Goal: Information Seeking & Learning: Understand process/instructions

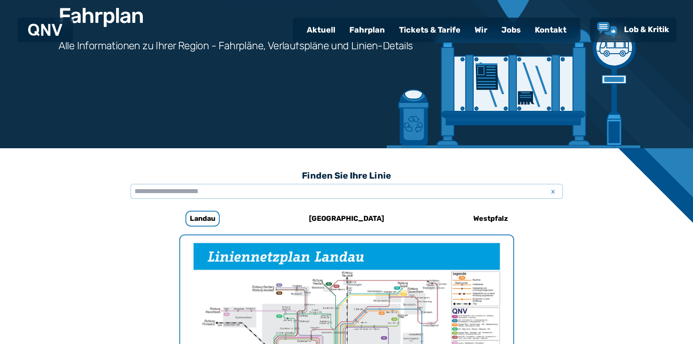
scroll to position [95, 0]
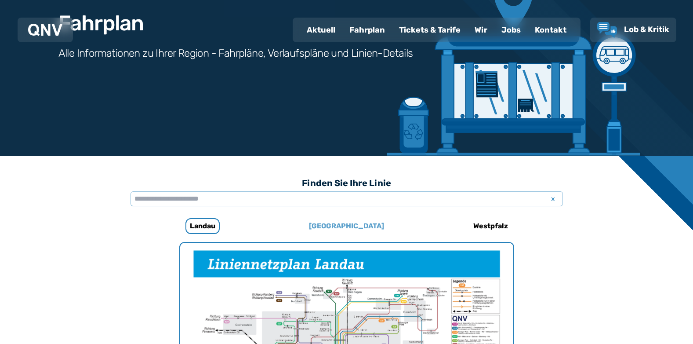
click at [359, 223] on h6 "[GEOGRAPHIC_DATA]" at bounding box center [346, 226] width 82 height 14
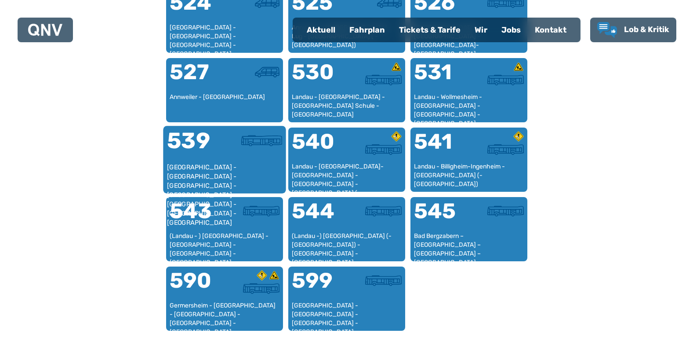
scroll to position [754, 0]
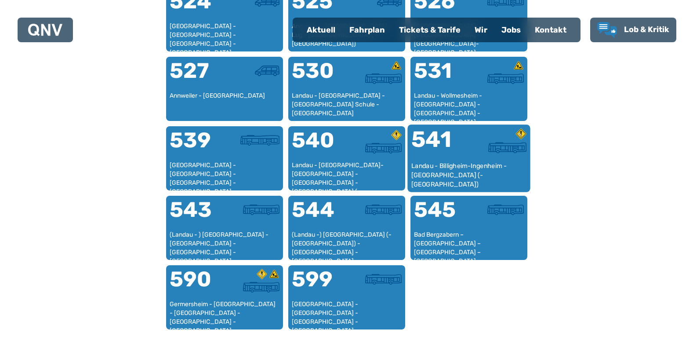
click at [460, 147] on div "541" at bounding box center [440, 144] width 58 height 33
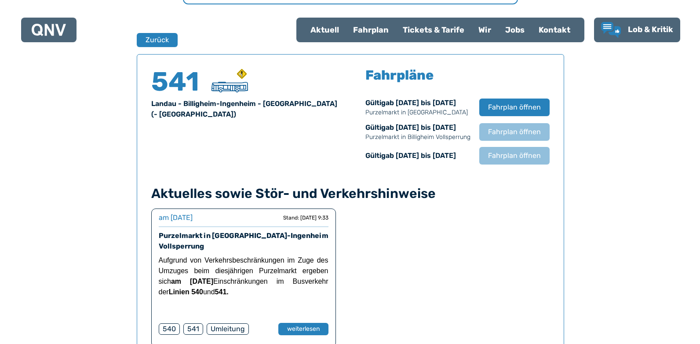
scroll to position [579, 0]
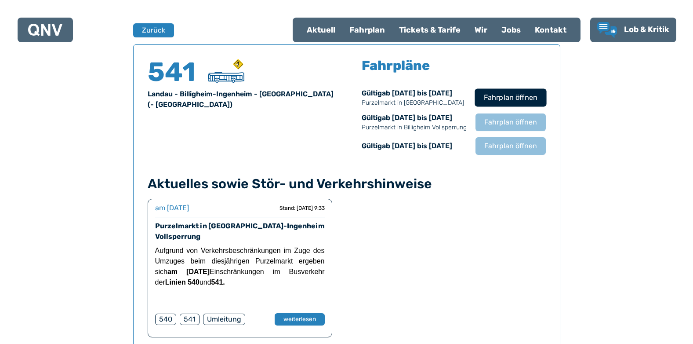
click at [509, 96] on span "Fahrplan öffnen" at bounding box center [510, 97] width 54 height 11
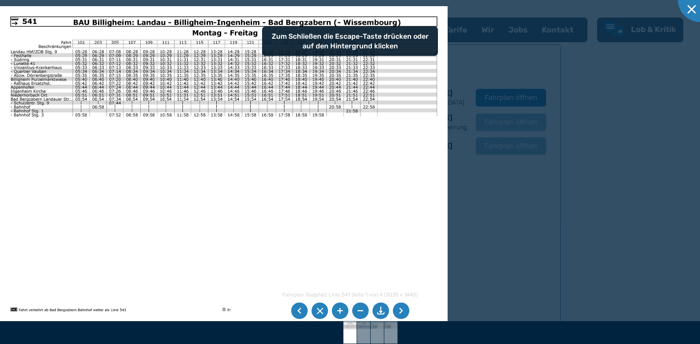
click at [400, 308] on li at bounding box center [400, 310] width 17 height 17
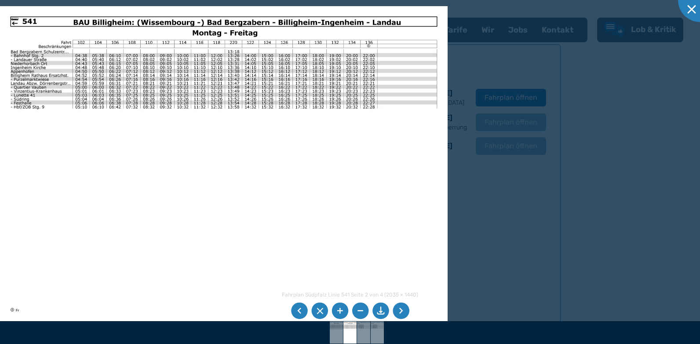
click at [401, 308] on li at bounding box center [400, 310] width 17 height 17
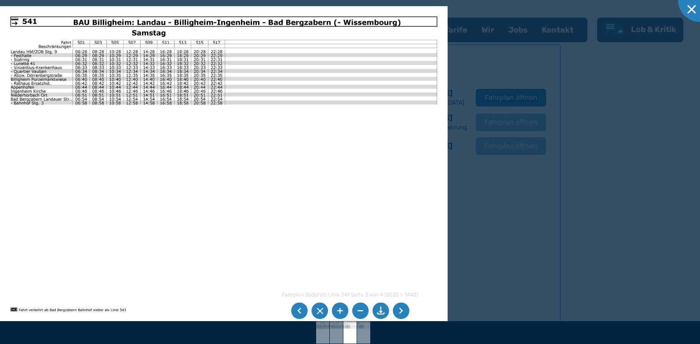
click at [340, 306] on li at bounding box center [339, 310] width 17 height 17
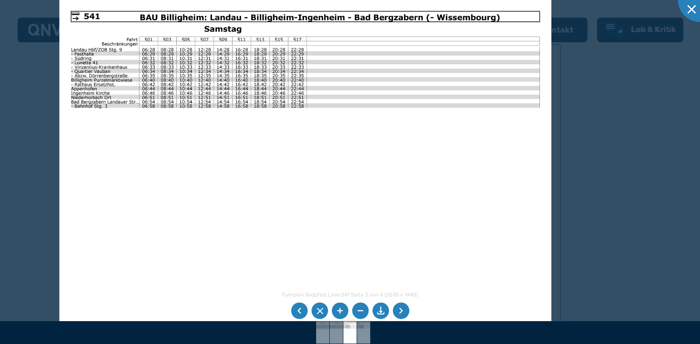
click at [359, 170] on img at bounding box center [305, 174] width 492 height 348
click at [337, 307] on li at bounding box center [339, 310] width 17 height 17
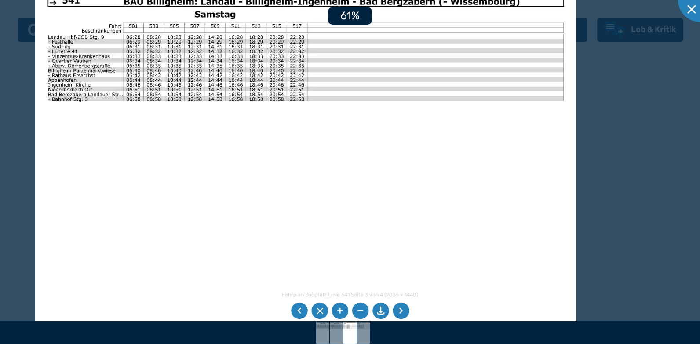
click at [337, 307] on li at bounding box center [339, 310] width 17 height 17
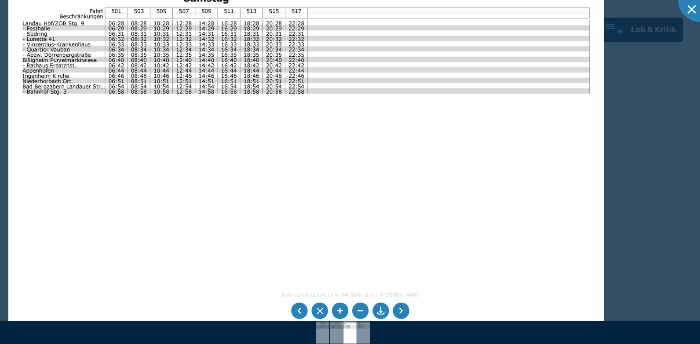
click at [342, 307] on li at bounding box center [339, 310] width 17 height 17
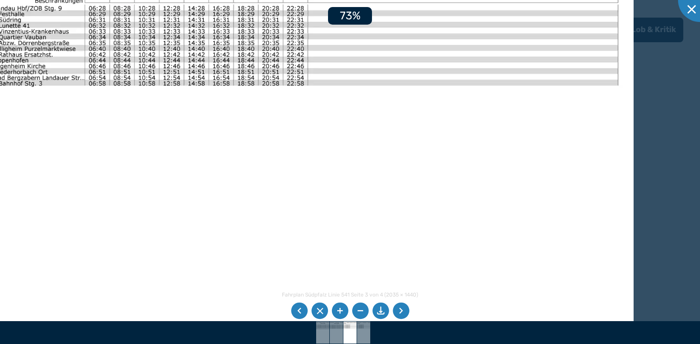
click at [341, 306] on li at bounding box center [339, 310] width 17 height 17
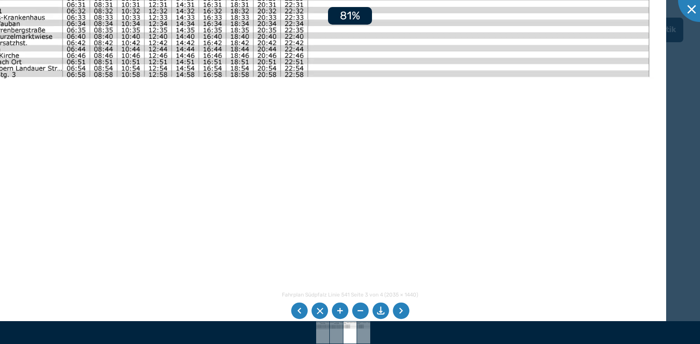
click at [341, 306] on li at bounding box center [339, 310] width 17 height 17
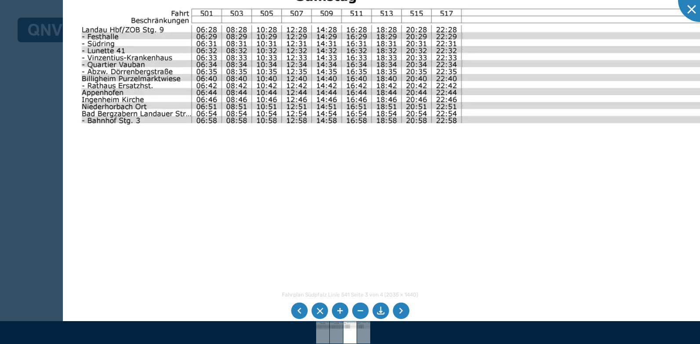
click at [436, 247] on img at bounding box center [459, 229] width 792 height 561
